Goal: Information Seeking & Learning: Learn about a topic

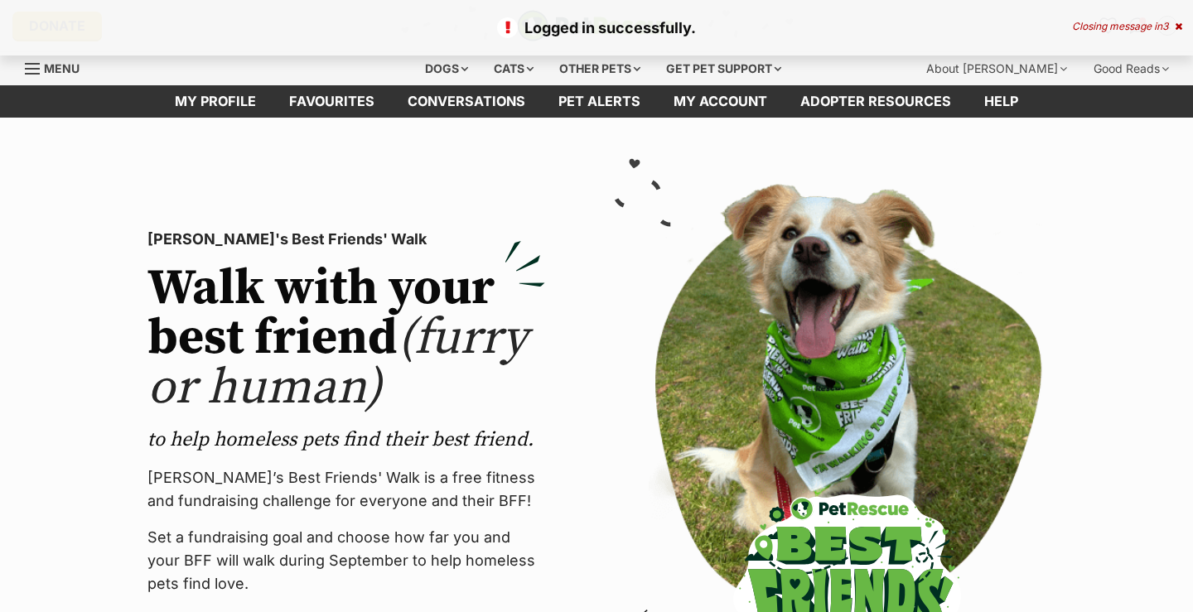
click at [1178, 28] on icon at bounding box center [1178, 27] width 7 height 10
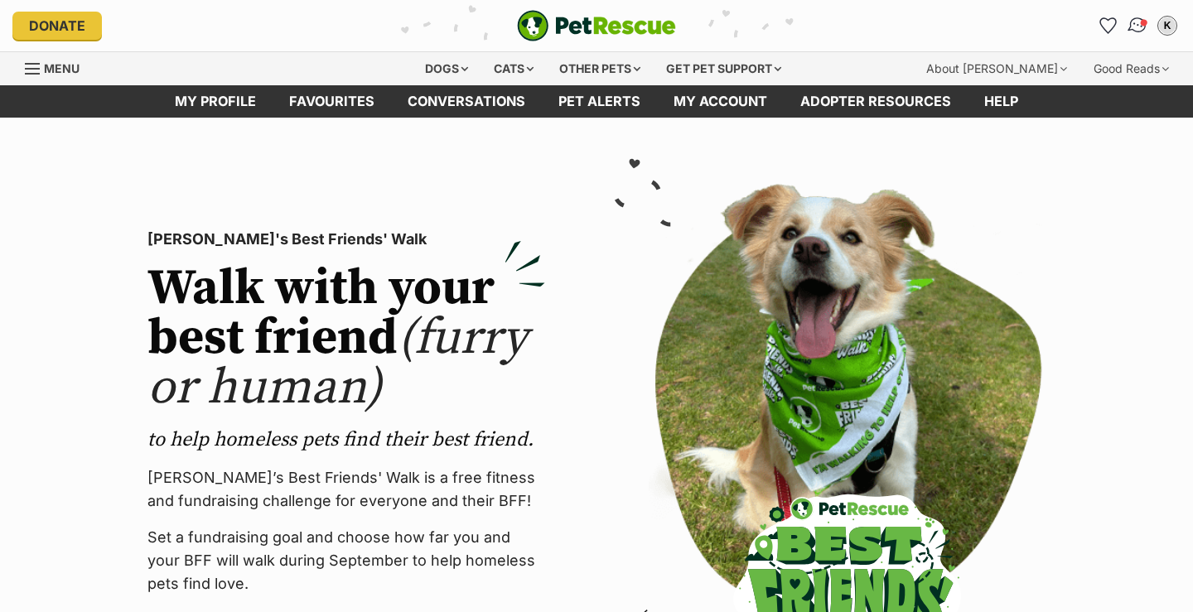
click at [1136, 31] on img "Conversations" at bounding box center [1138, 26] width 22 height 22
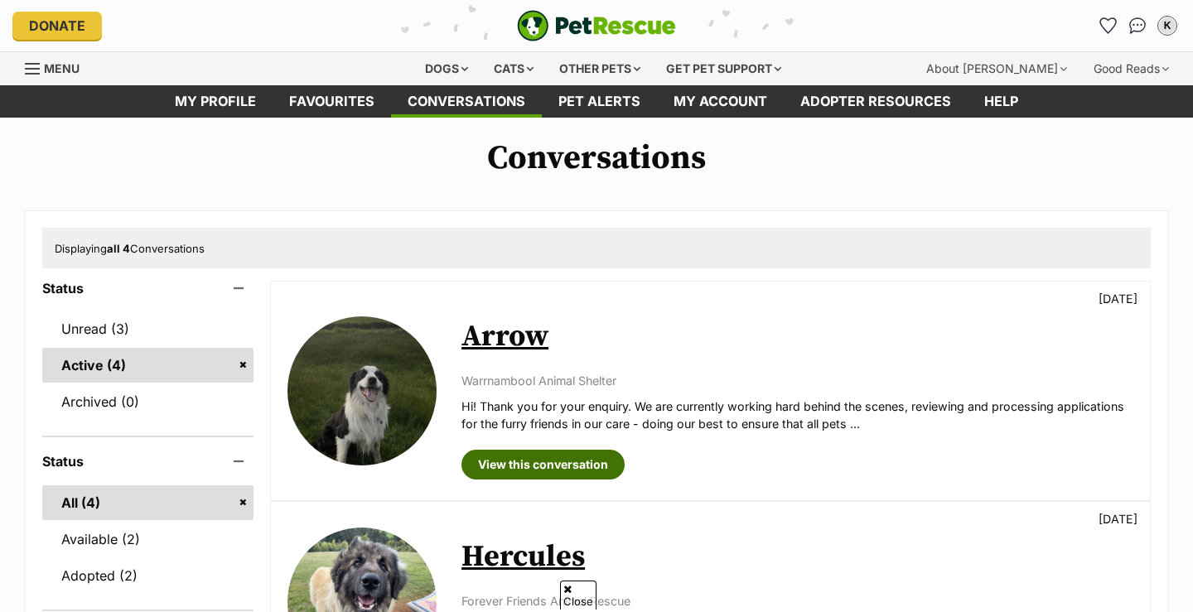
click at [590, 450] on link "View this conversation" at bounding box center [542, 465] width 163 height 30
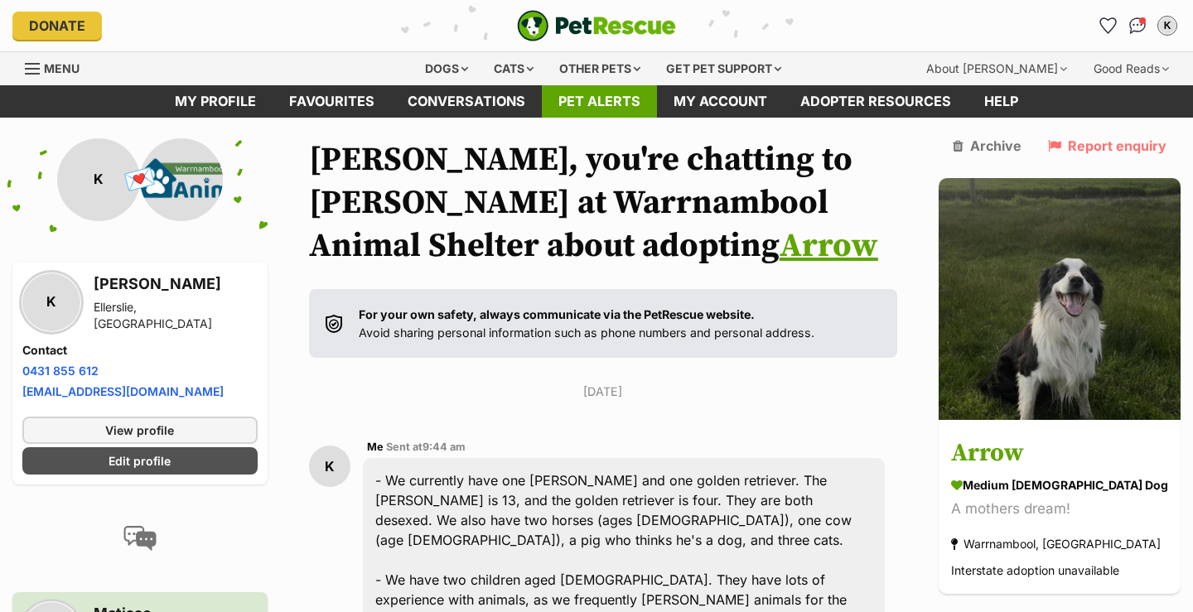
click at [612, 91] on link "Pet alerts" at bounding box center [599, 101] width 115 height 32
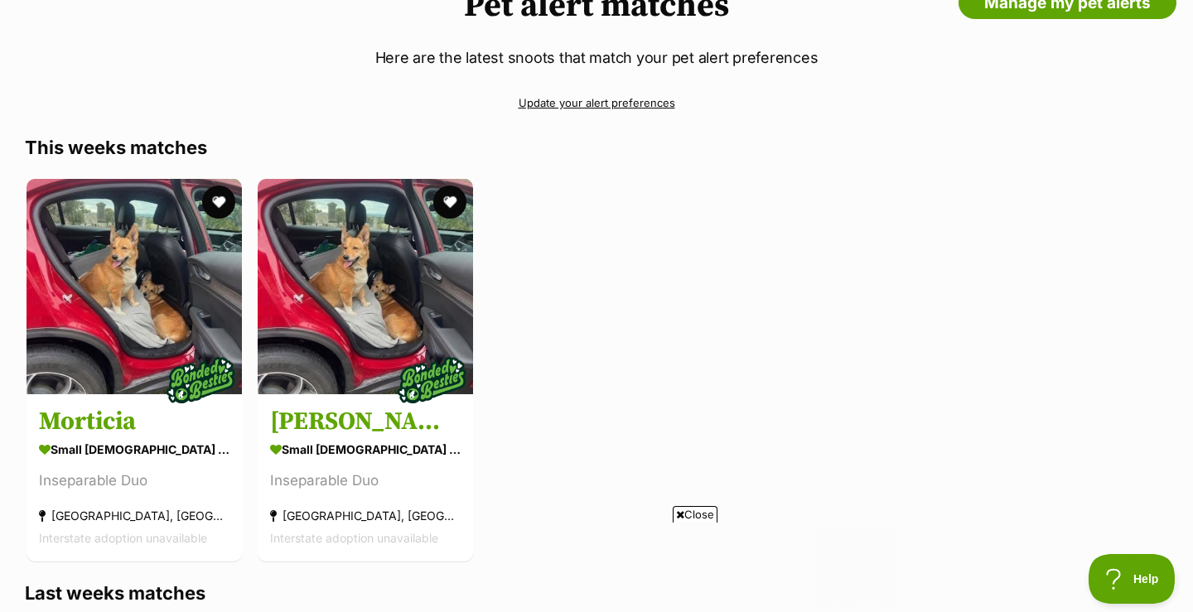
scroll to position [142, 0]
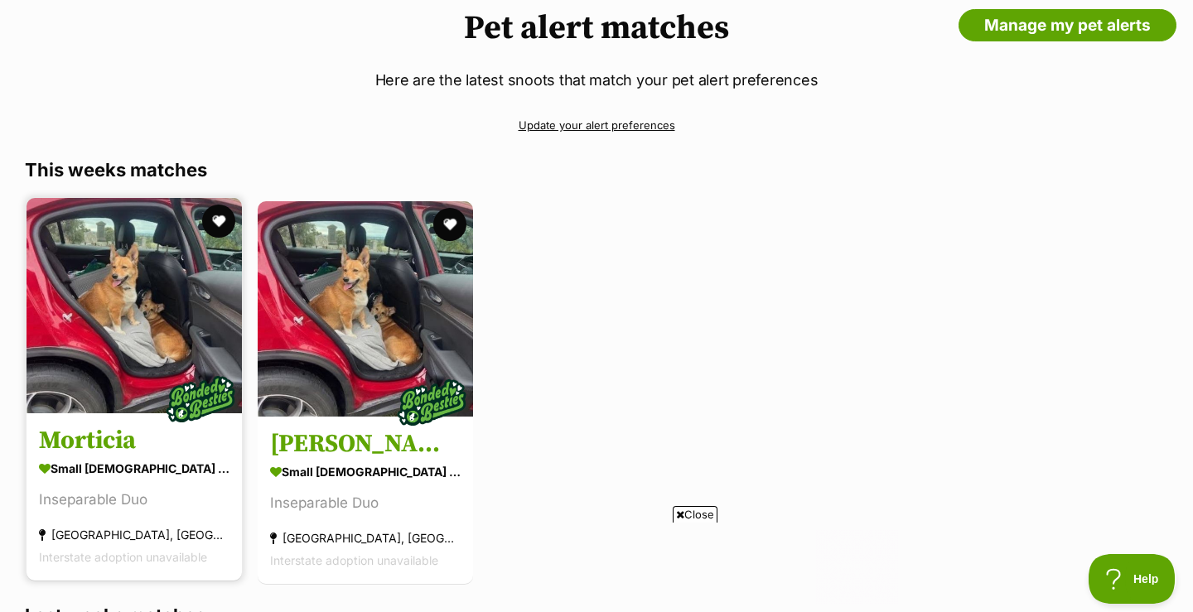
click at [105, 237] on img at bounding box center [134, 305] width 215 height 215
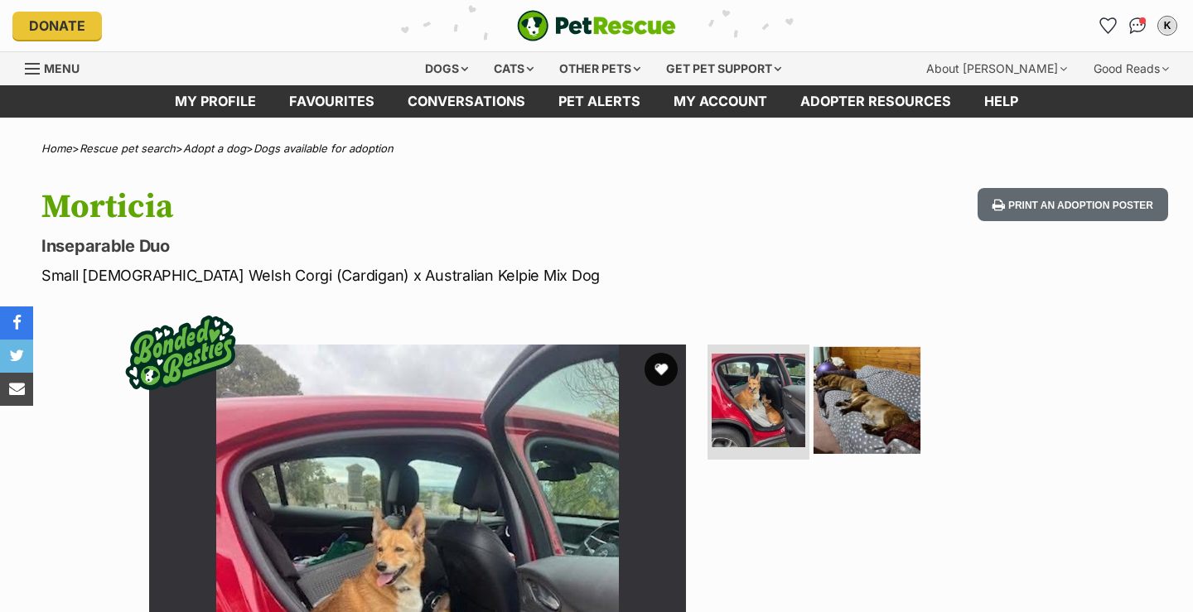
click at [869, 410] on img at bounding box center [866, 399] width 107 height 107
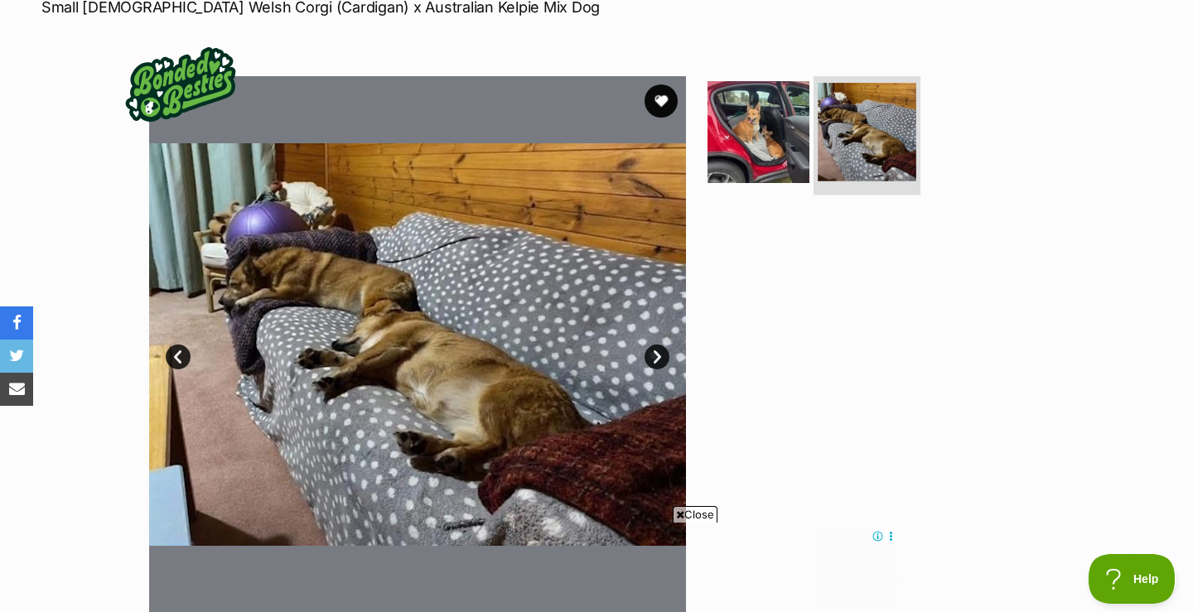
scroll to position [267, 0]
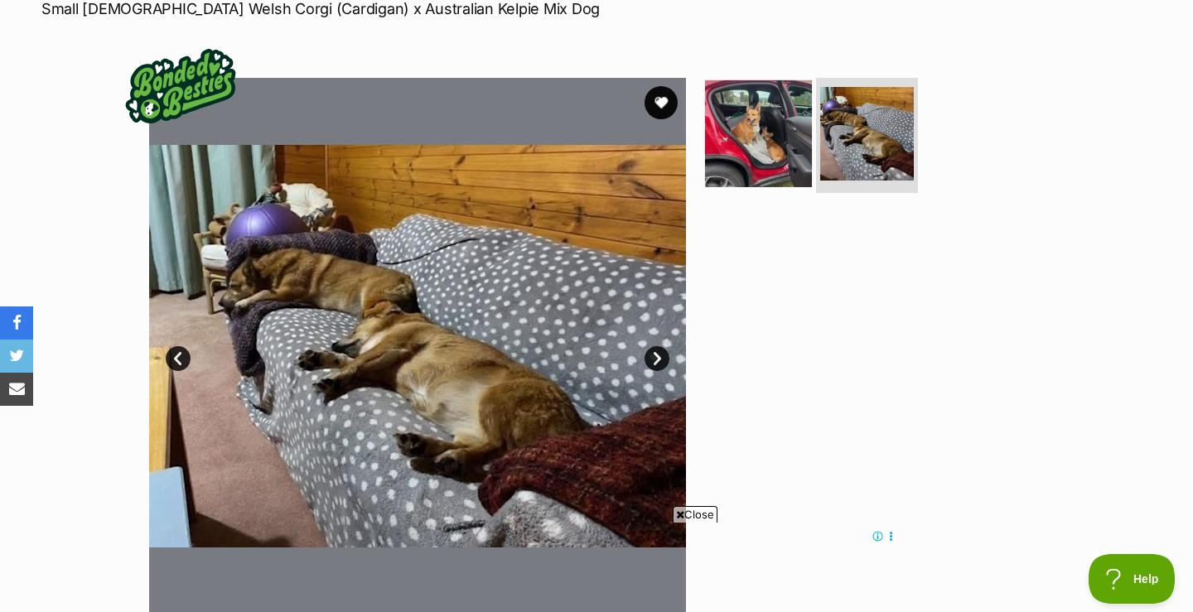
click at [750, 152] on img at bounding box center [758, 133] width 107 height 107
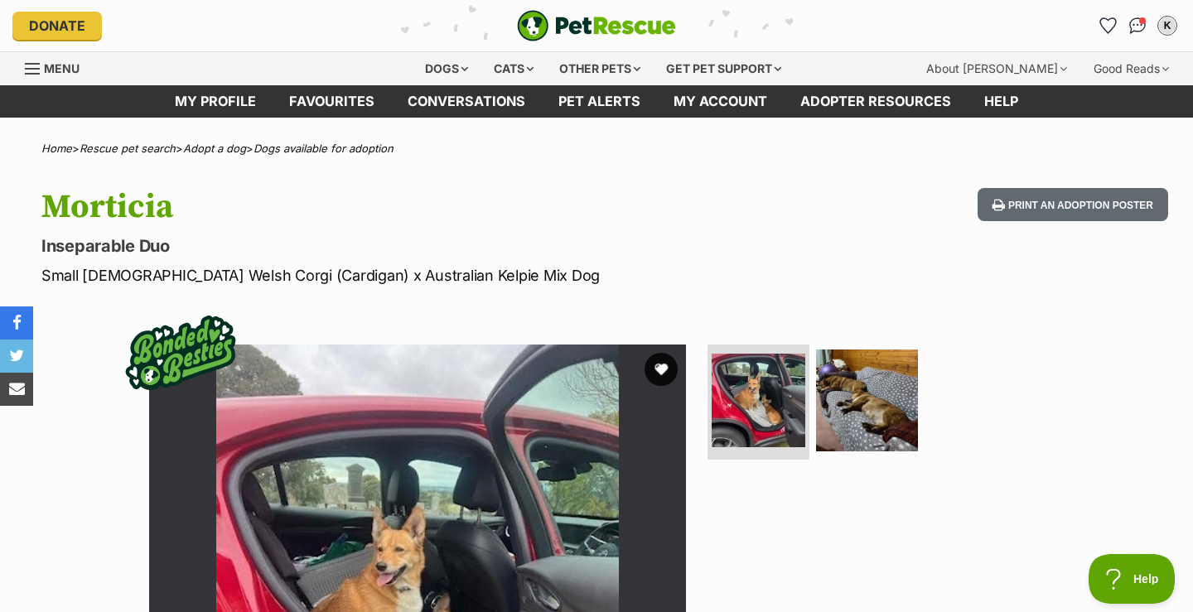
scroll to position [0, 0]
